Goal: Information Seeking & Learning: Learn about a topic

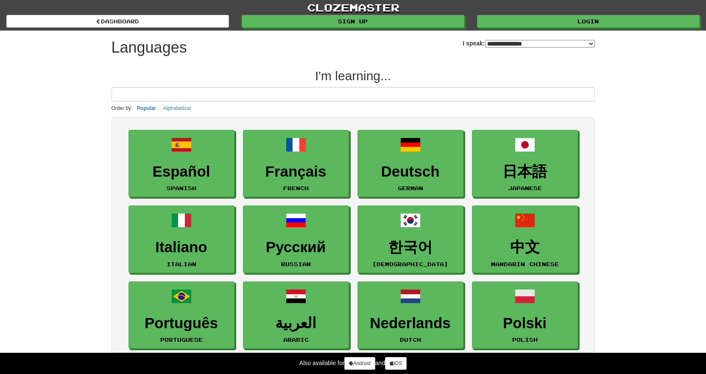
select select "*******"
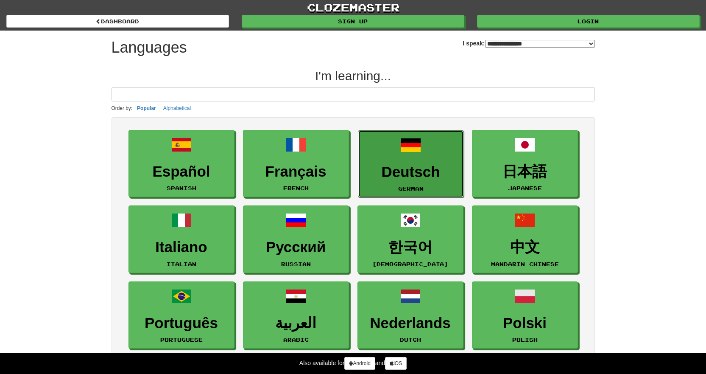
click at [399, 175] on h3 "Deutsch" at bounding box center [410, 172] width 97 height 17
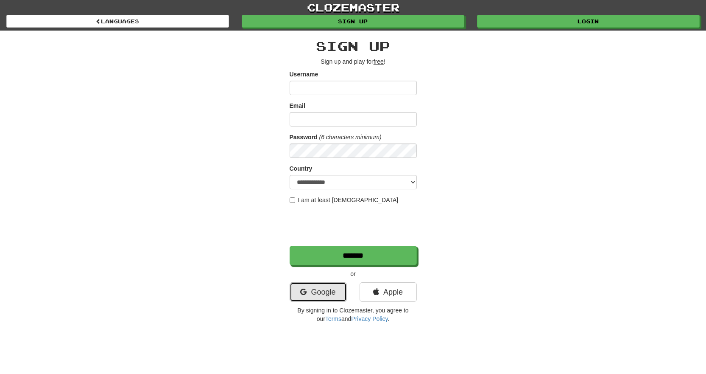
click at [314, 298] on link "Google" at bounding box center [318, 292] width 57 height 20
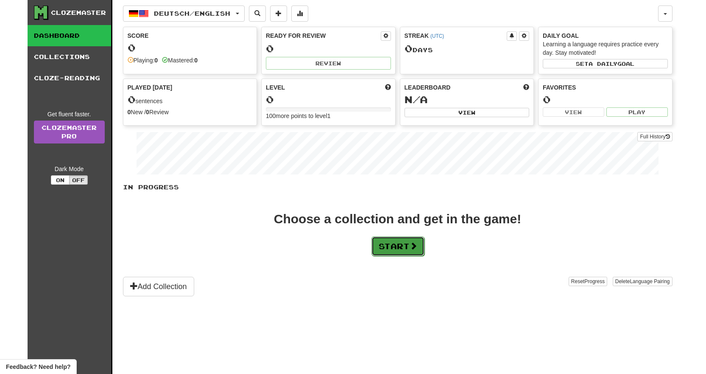
click at [390, 248] on button "Start" at bounding box center [397, 246] width 53 height 20
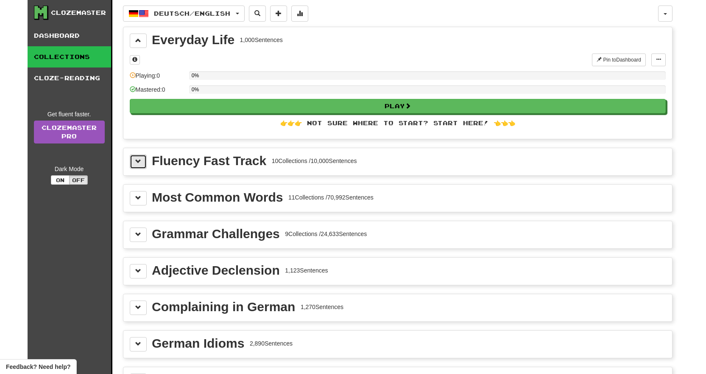
click at [139, 164] on span at bounding box center [138, 161] width 6 height 6
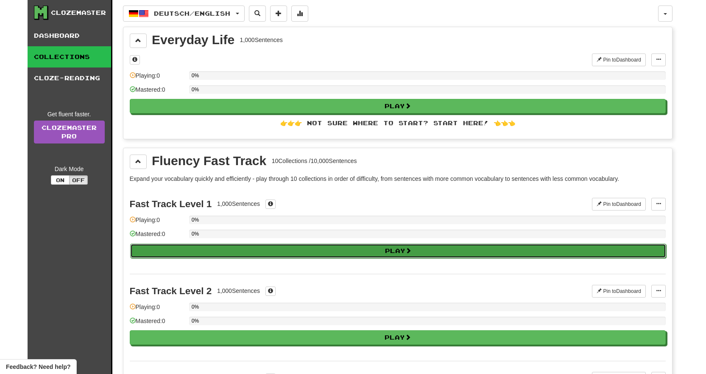
click at [172, 244] on button "Play" at bounding box center [398, 250] width 536 height 14
select select "**"
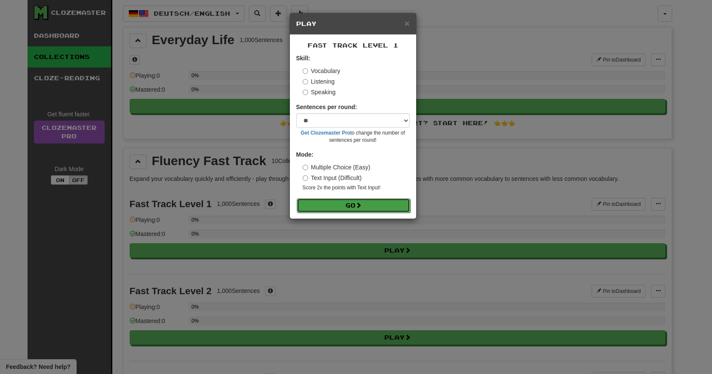
click at [340, 201] on button "Go" at bounding box center [354, 205] width 114 height 14
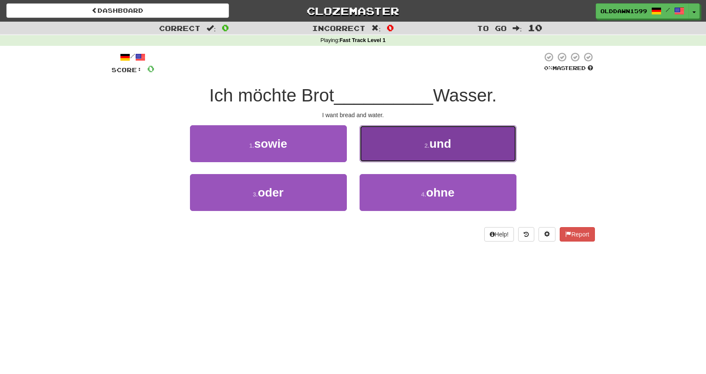
click at [393, 134] on button "2 . und" at bounding box center [438, 143] width 157 height 37
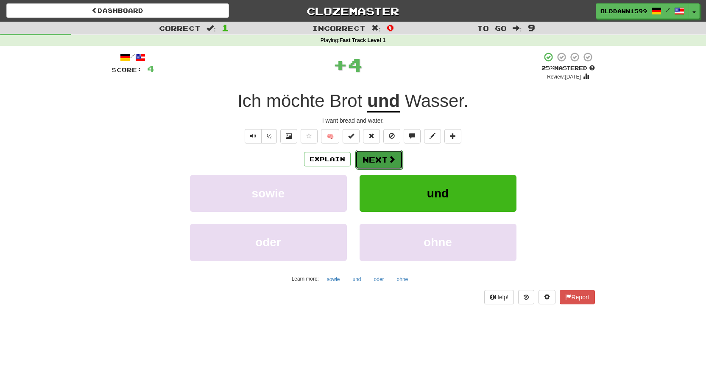
click at [390, 155] on span at bounding box center [392, 159] width 8 height 8
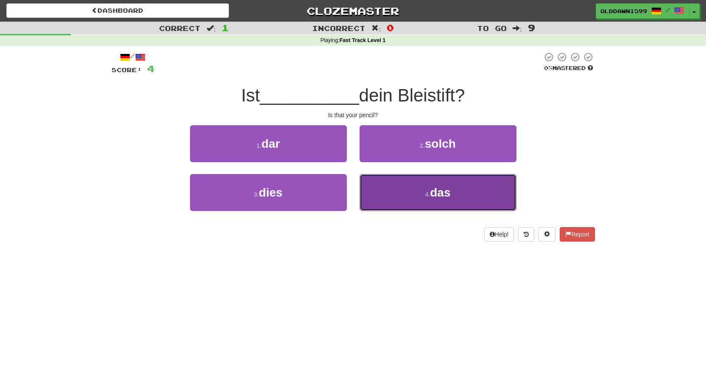
click at [399, 189] on button "4 . das" at bounding box center [438, 192] width 157 height 37
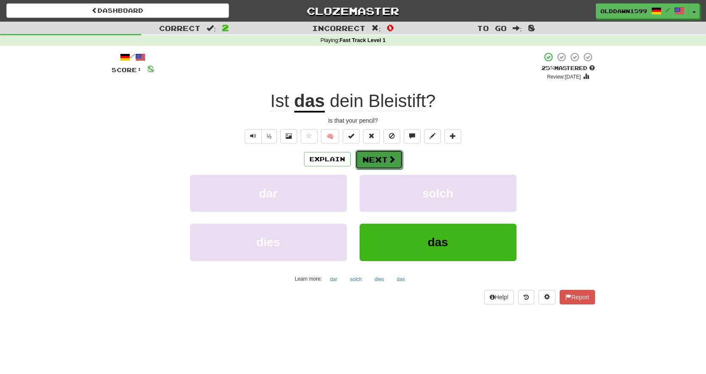
click at [385, 154] on button "Next" at bounding box center [378, 160] width 47 height 20
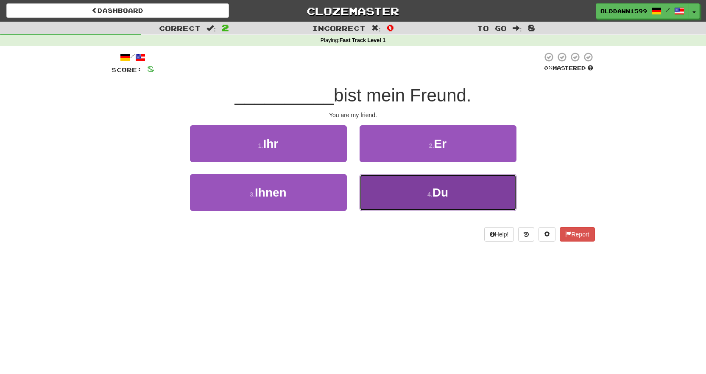
click at [457, 187] on button "4 . Du" at bounding box center [438, 192] width 157 height 37
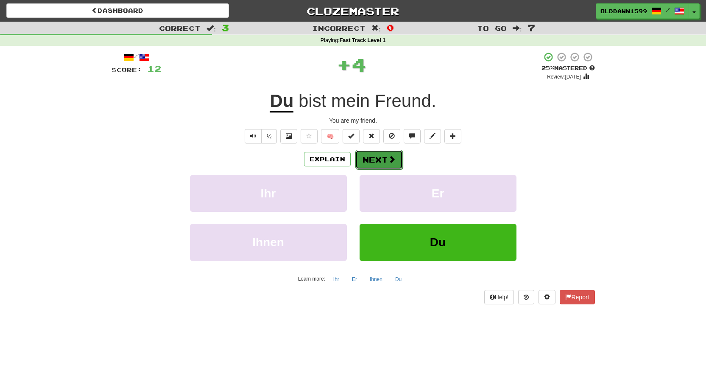
click at [377, 156] on button "Next" at bounding box center [378, 160] width 47 height 20
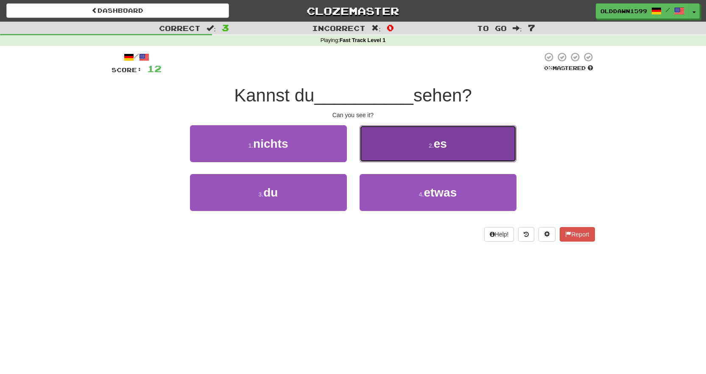
click at [420, 138] on button "2 . es" at bounding box center [438, 143] width 157 height 37
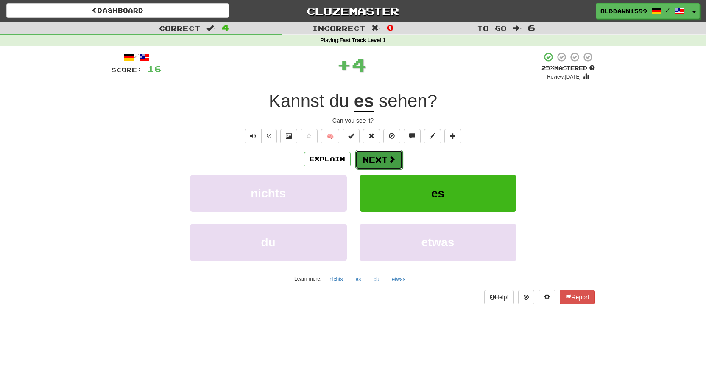
click at [376, 154] on button "Next" at bounding box center [378, 160] width 47 height 20
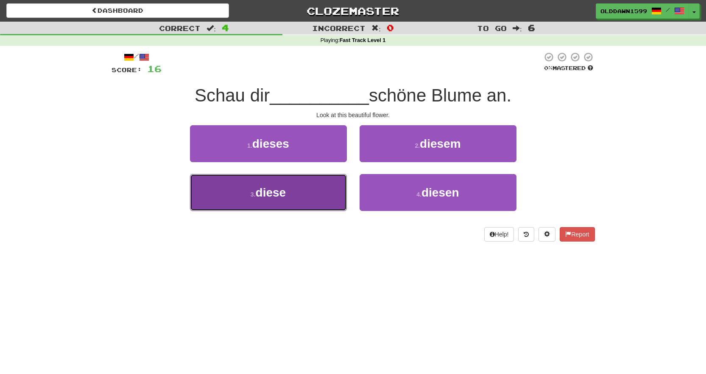
click at [291, 184] on button "3 . diese" at bounding box center [268, 192] width 157 height 37
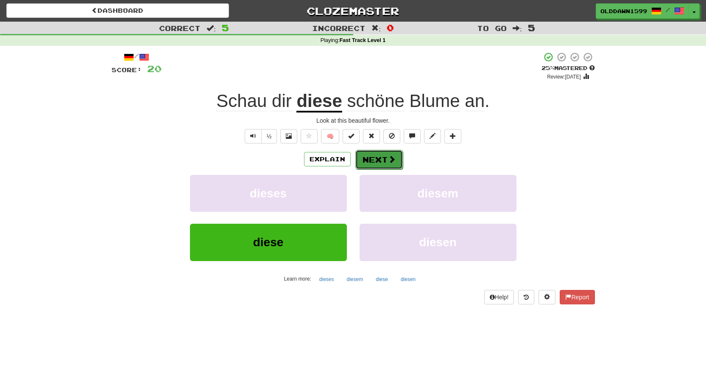
click at [377, 152] on button "Next" at bounding box center [378, 160] width 47 height 20
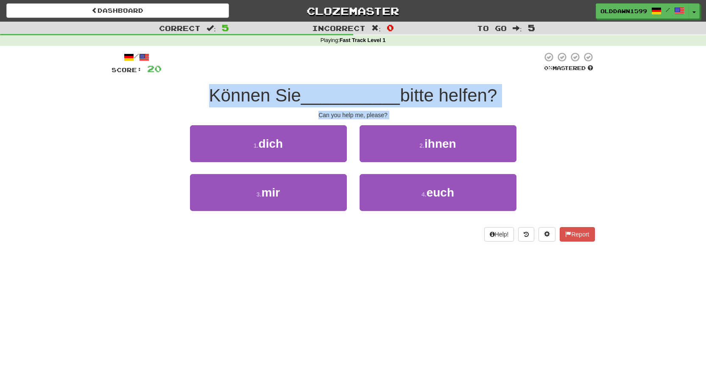
drag, startPoint x: 190, startPoint y: 98, endPoint x: 268, endPoint y: 120, distance: 80.5
click at [268, 120] on div "/ Score: 20 0 % Mastered Können Sie __________ bitte helfen? Can you help me, p…" at bounding box center [353, 147] width 483 height 190
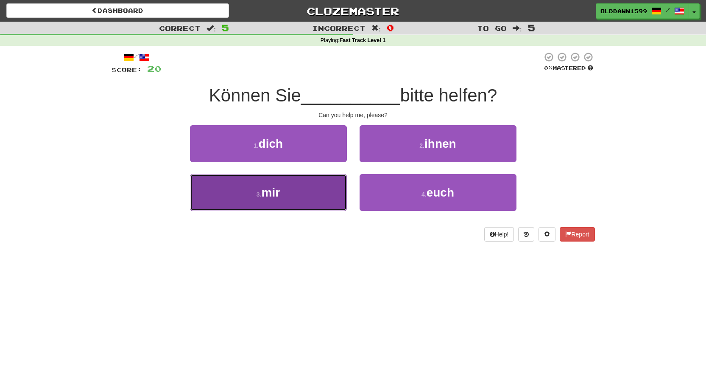
click at [265, 190] on span "mir" at bounding box center [271, 192] width 19 height 13
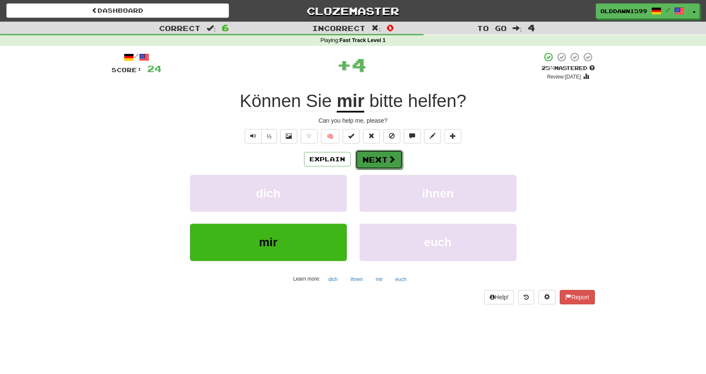
click at [395, 156] on button "Next" at bounding box center [378, 160] width 47 height 20
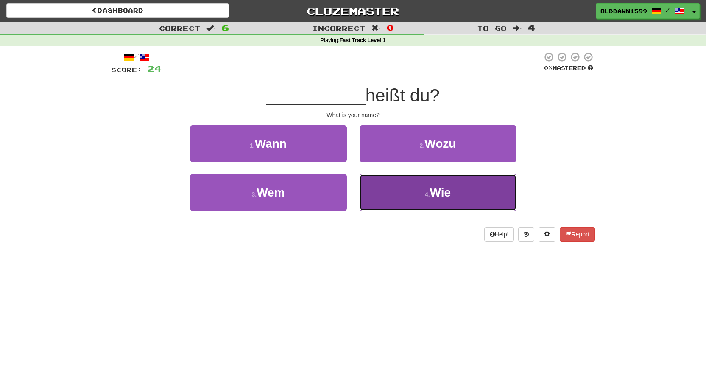
click at [422, 199] on button "4 . Wie" at bounding box center [438, 192] width 157 height 37
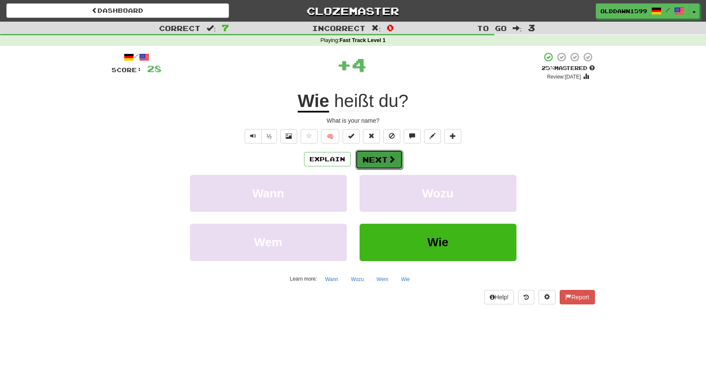
click at [396, 158] on button "Next" at bounding box center [378, 160] width 47 height 20
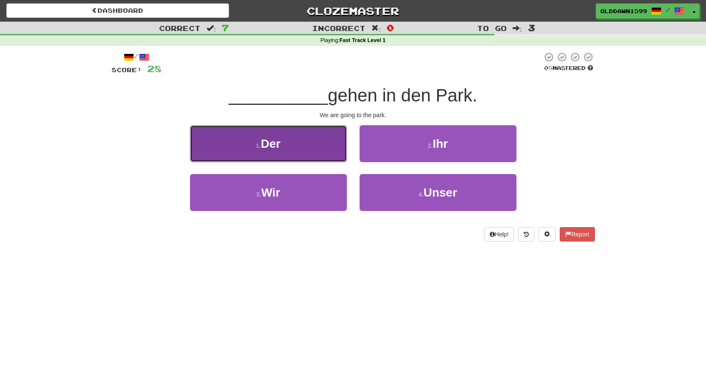
click at [338, 151] on button "1 . Der" at bounding box center [268, 143] width 157 height 37
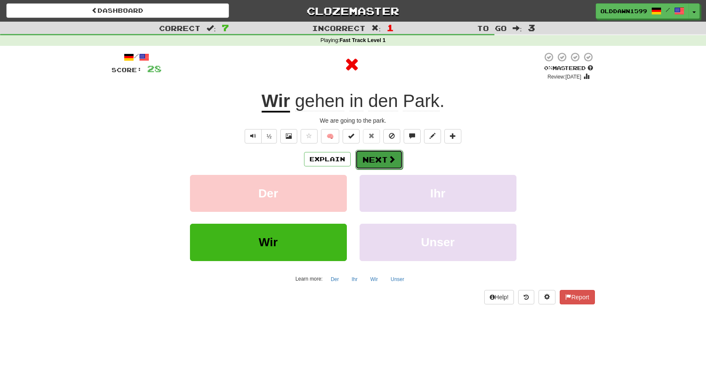
click at [386, 162] on button "Next" at bounding box center [378, 160] width 47 height 20
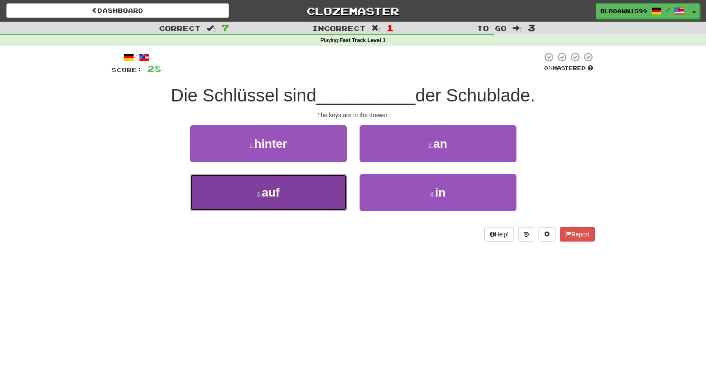
click at [302, 190] on button "3 . auf" at bounding box center [268, 192] width 157 height 37
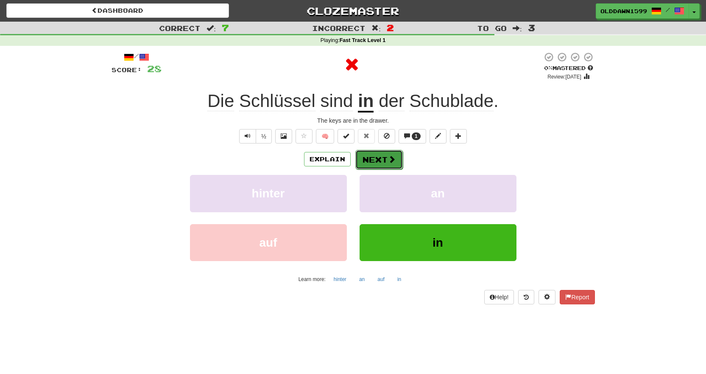
click at [368, 158] on button "Next" at bounding box center [378, 160] width 47 height 20
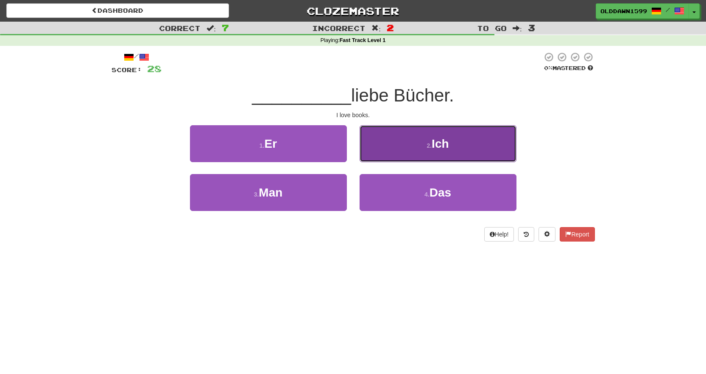
click at [499, 149] on button "2 . Ich" at bounding box center [438, 143] width 157 height 37
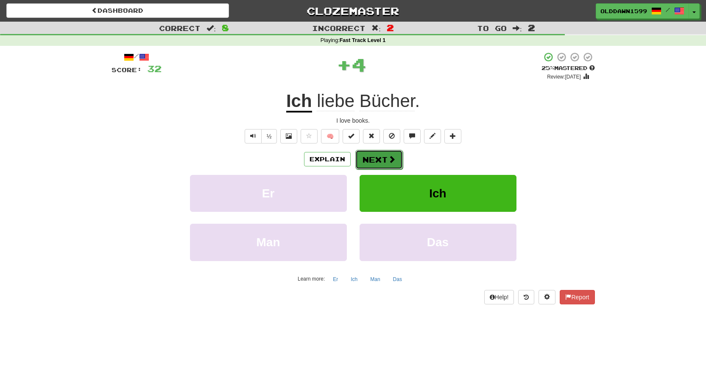
click at [384, 162] on button "Next" at bounding box center [378, 160] width 47 height 20
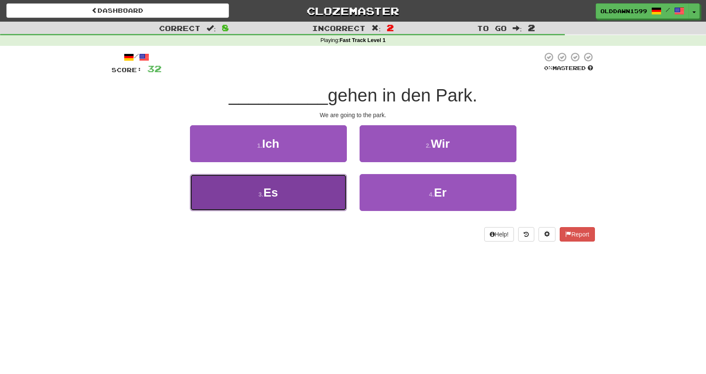
click at [324, 193] on button "3 . Es" at bounding box center [268, 192] width 157 height 37
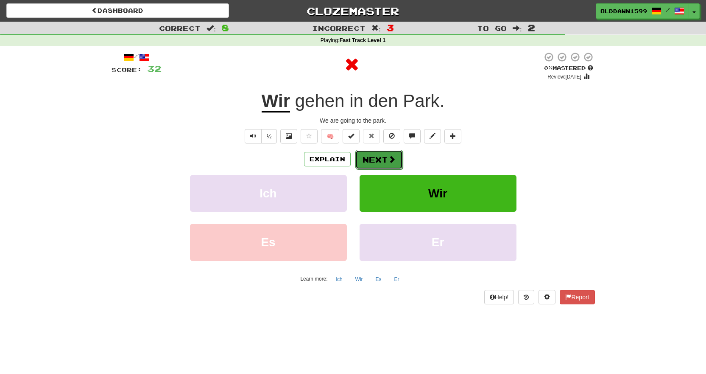
click at [384, 160] on button "Next" at bounding box center [378, 160] width 47 height 20
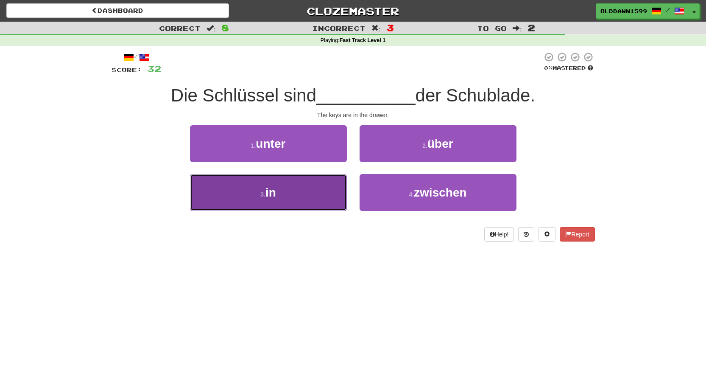
click at [292, 178] on button "3 . in" at bounding box center [268, 192] width 157 height 37
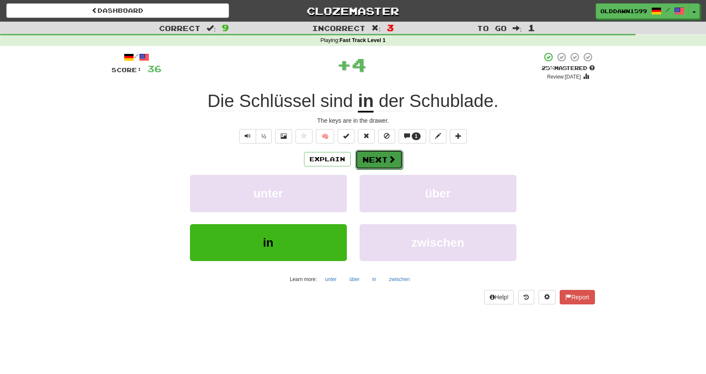
click at [390, 167] on button "Next" at bounding box center [378, 160] width 47 height 20
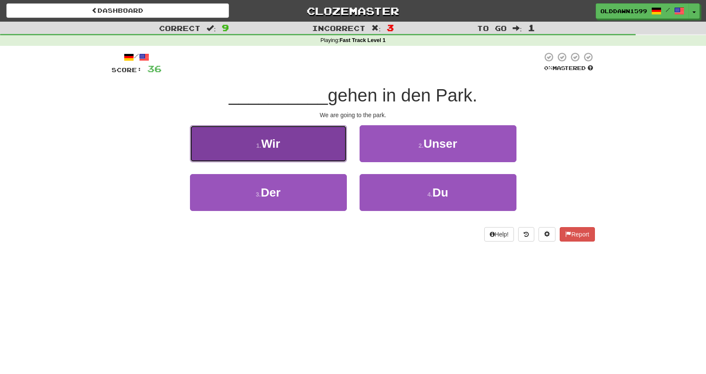
click at [324, 153] on button "1 . Wir" at bounding box center [268, 143] width 157 height 37
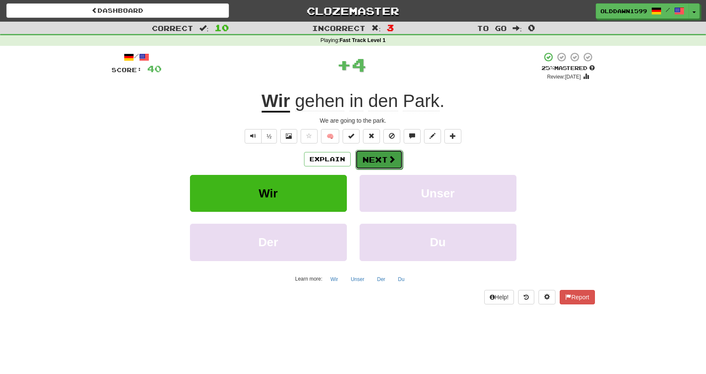
click at [391, 153] on button "Next" at bounding box center [378, 160] width 47 height 20
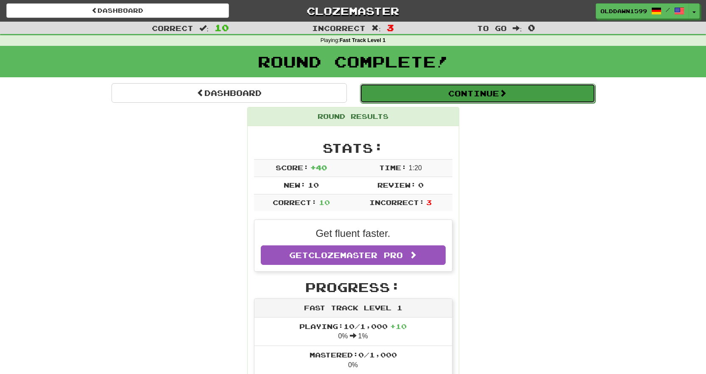
click at [519, 84] on button "Continue" at bounding box center [477, 94] width 235 height 20
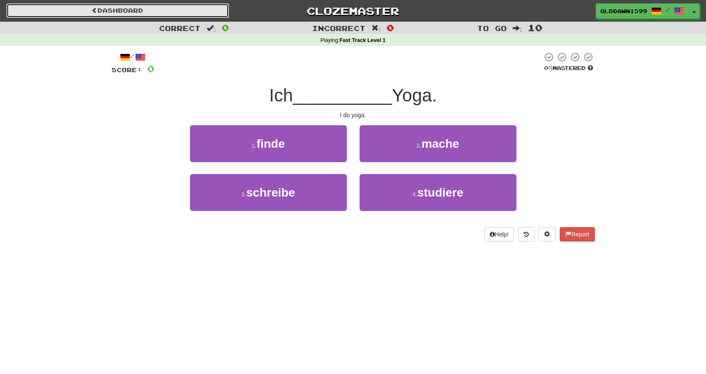
click at [135, 17] on link "Dashboard" at bounding box center [117, 10] width 223 height 14
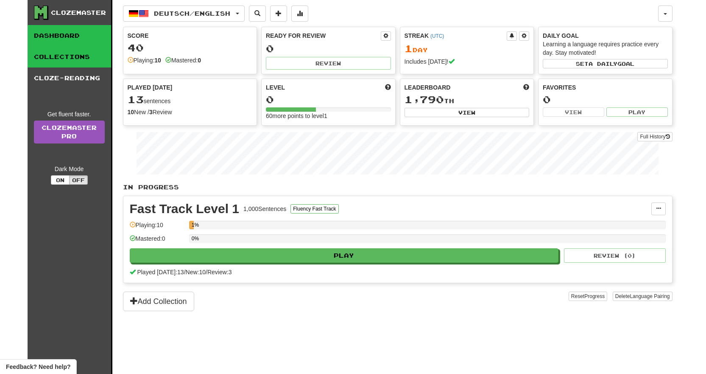
click at [67, 49] on link "Collections" at bounding box center [70, 56] width 84 height 21
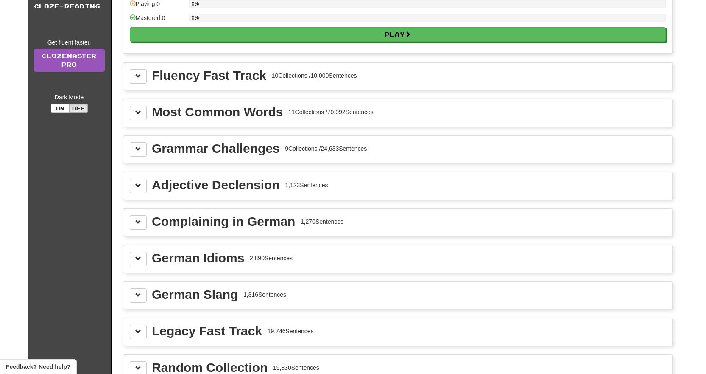
scroll to position [85, 0]
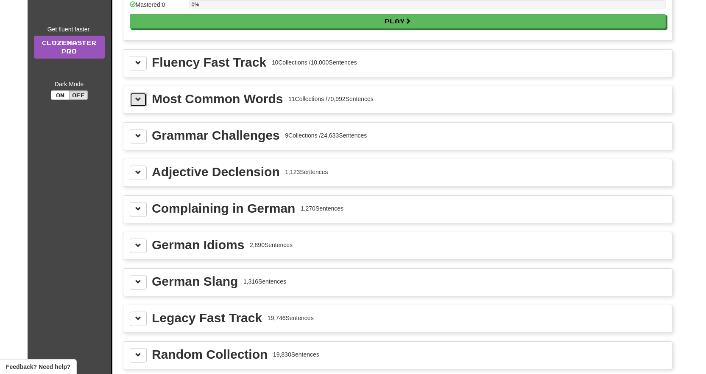
click at [135, 96] on span at bounding box center [138, 99] width 6 height 6
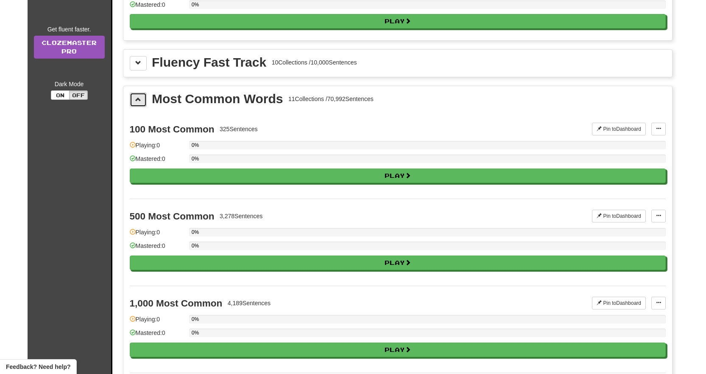
click at [135, 96] on span at bounding box center [138, 99] width 6 height 6
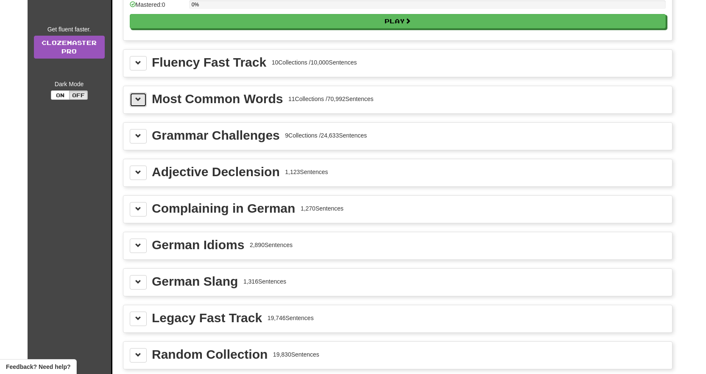
click at [135, 96] on span at bounding box center [138, 99] width 6 height 6
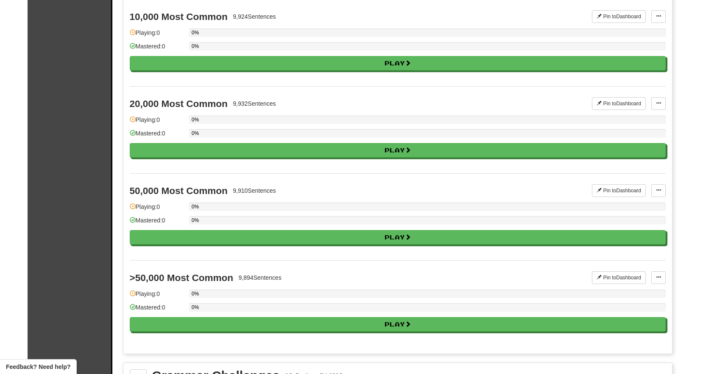
scroll to position [933, 0]
